Goal: Task Accomplishment & Management: Complete application form

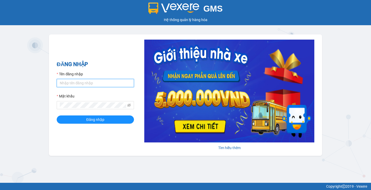
click at [108, 84] on input "Tên đăng nhập" at bounding box center [95, 83] width 77 height 8
type input "huyenttn.petrobp"
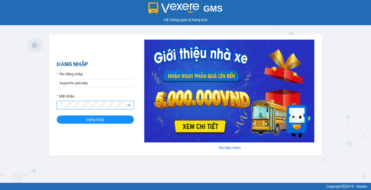
click at [57, 116] on button "Đăng nhập" at bounding box center [95, 120] width 77 height 8
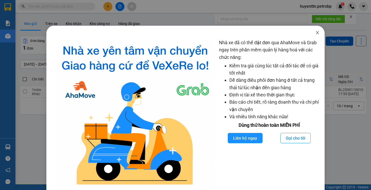
click at [311, 30] on span "Close" at bounding box center [317, 33] width 14 height 14
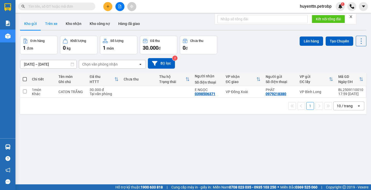
click at [54, 25] on button "Trên xe" at bounding box center [51, 24] width 21 height 12
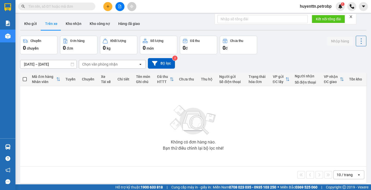
click at [53, 66] on div "ver 1.8.143 Kho gửi Trên xe Kho nhận Kho công nợ Hàng đã giao Chuyến 0 chuyến Đ…" at bounding box center [193, 110] width 350 height 190
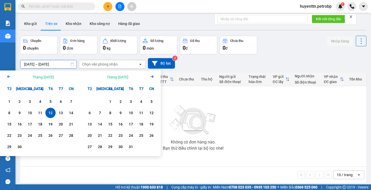
click at [33, 66] on input "[DATE] – [DATE]" at bounding box center [48, 64] width 56 height 8
click at [9, 100] on div "1" at bounding box center [9, 102] width 7 height 6
click at [46, 64] on input "[DATE] – / /" at bounding box center [48, 64] width 56 height 8
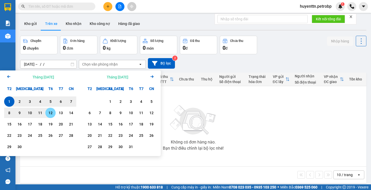
click at [53, 115] on div "12" at bounding box center [50, 113] width 7 height 6
type input "[DATE] – [DATE]"
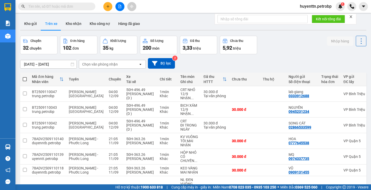
click at [117, 63] on div "Chọn văn phòng nhận" at bounding box center [108, 64] width 59 height 8
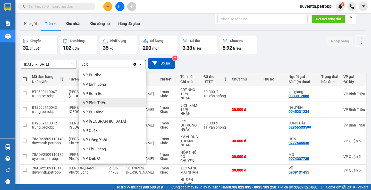
scroll to position [26, 0]
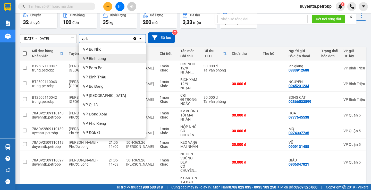
type input "vp b"
click at [117, 60] on div "VP Bình Long" at bounding box center [112, 58] width 67 height 9
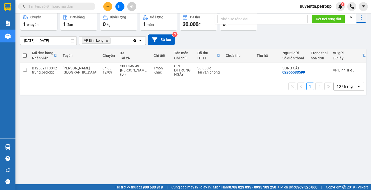
scroll to position [0, 0]
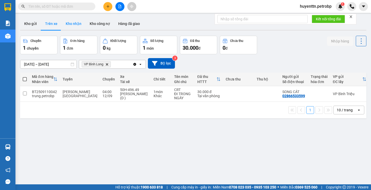
click at [75, 24] on button "Kho nhận" at bounding box center [74, 24] width 24 height 12
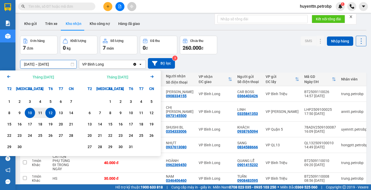
click at [28, 63] on input "10/09/2025 – 12/09/2025" at bounding box center [48, 64] width 56 height 8
click at [9, 96] on div "1 2 3 4 5 6 7 8 9 10 11 12 13 14 15 16 17 18 19 20 21 22 23 24 25 26 27 28 29 30" at bounding box center [40, 125] width 80 height 62
click at [8, 102] on div "1" at bounding box center [9, 102] width 7 height 6
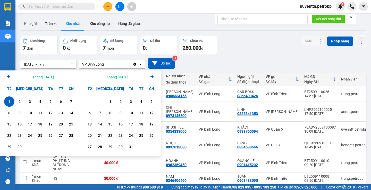
click at [50, 62] on input "01/09/2025 – / /" at bounding box center [48, 64] width 56 height 8
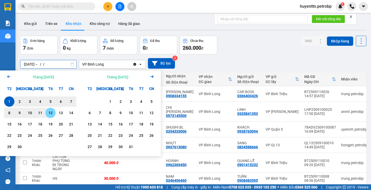
click at [47, 115] on div "12" at bounding box center [50, 113] width 7 height 6
type input "01/09/2025 – 12/09/2025"
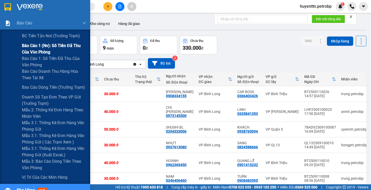
click at [33, 49] on span "Báo cáo 1 (nv): Số tiền đã thu của văn phòng" at bounding box center [54, 48] width 64 height 13
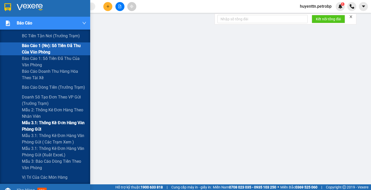
click at [51, 127] on span "Mẫu 3.1: Thống kê đơn hàng văn phòng gửi" at bounding box center [54, 126] width 64 height 13
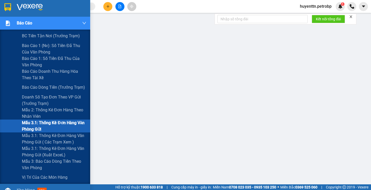
click at [45, 123] on span "Mẫu 3.1: Thống kê đơn hàng văn phòng gửi" at bounding box center [54, 126] width 64 height 13
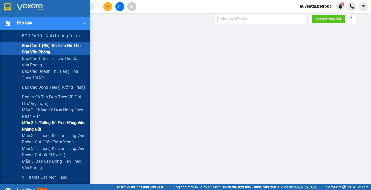
click at [48, 125] on span "Mẫu 3.1: Thống kê đơn hàng văn phòng gửi" at bounding box center [54, 126] width 64 height 13
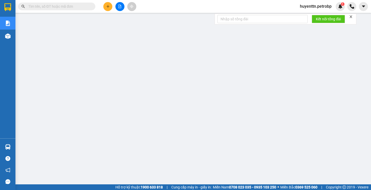
click at [49, 4] on input "text" at bounding box center [58, 7] width 61 height 6
paste input "BL2509110005"
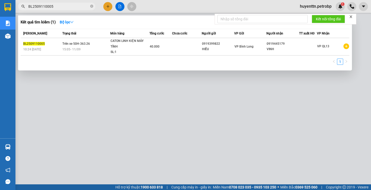
click at [129, 123] on div at bounding box center [185, 95] width 371 height 190
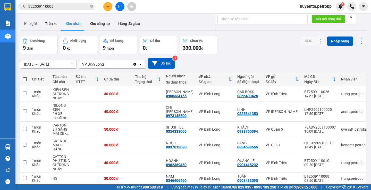
click at [53, 7] on input "BL2509110005" at bounding box center [58, 7] width 61 height 6
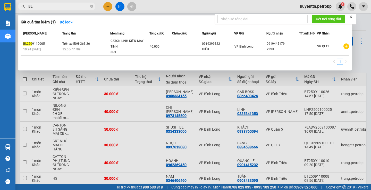
type input "B"
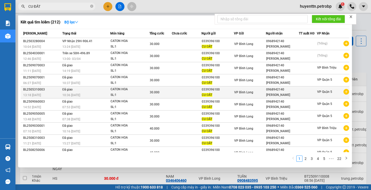
type input "CU ĐẤT"
click at [343, 93] on icon "plus-circle" at bounding box center [346, 92] width 6 height 6
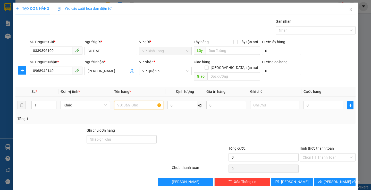
click at [140, 101] on input "text" at bounding box center [138, 105] width 49 height 8
type input "CATON HOA"
click at [320, 101] on input "0" at bounding box center [323, 105] width 40 height 8
type input "3"
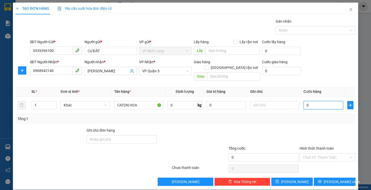
type input "3"
type input "30"
type input "300"
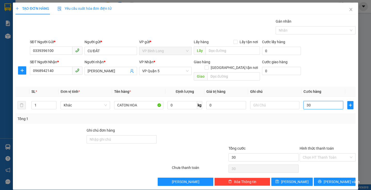
type input "300"
type input "3.000"
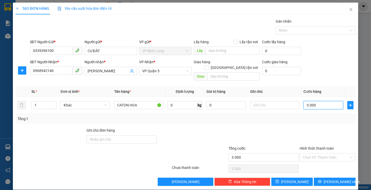
type input "30.000"
click at [316, 154] on input "Hình thức thanh toán" at bounding box center [326, 158] width 46 height 8
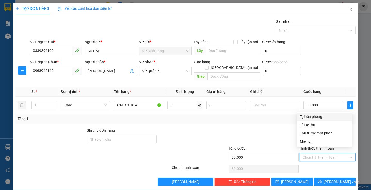
click at [310, 116] on div "Tại văn phòng" at bounding box center [324, 117] width 49 height 6
type input "0"
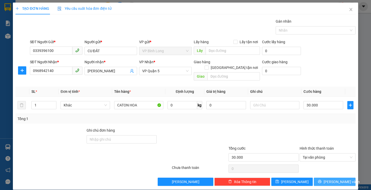
click at [332, 179] on span "Lưu và In" at bounding box center [341, 182] width 36 height 6
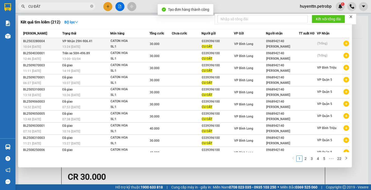
scroll to position [7, 0]
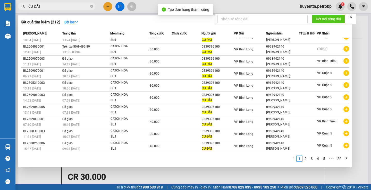
click at [245, 5] on div at bounding box center [185, 95] width 371 height 190
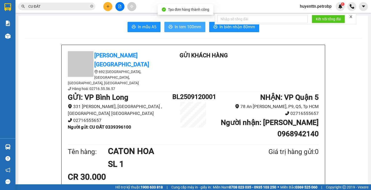
click at [186, 27] on span "In tem 100mm" at bounding box center [188, 27] width 27 height 6
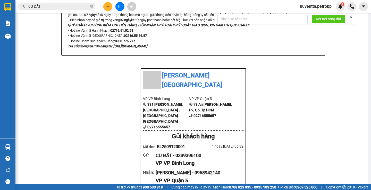
scroll to position [335, 0]
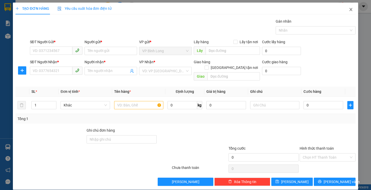
click at [349, 9] on icon "close" at bounding box center [351, 9] width 4 height 4
